Goal: Check status

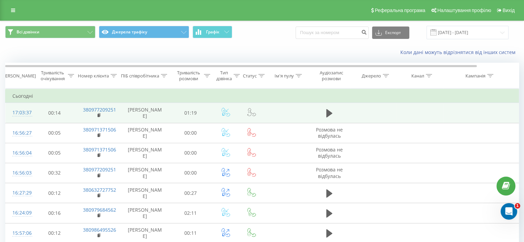
click at [362, 116] on td at bounding box center [373, 113] width 46 height 20
click at [273, 110] on td at bounding box center [286, 113] width 45 height 20
click at [327, 110] on icon at bounding box center [329, 113] width 6 height 8
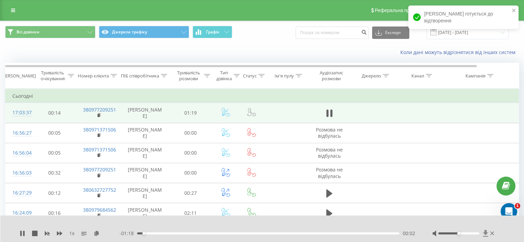
click at [484, 230] on icon at bounding box center [485, 233] width 6 height 7
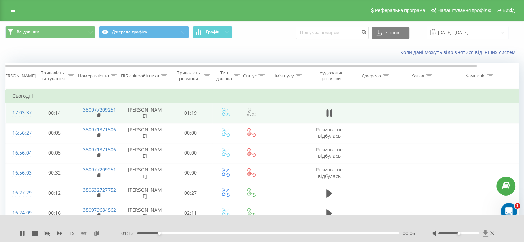
click at [483, 230] on icon at bounding box center [485, 233] width 6 height 7
click at [485, 233] on icon at bounding box center [484, 233] width 5 height 7
